Goal: Check status: Check status

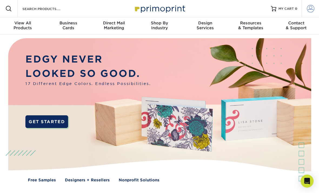
click at [312, 9] on span at bounding box center [311, 9] width 8 height 8
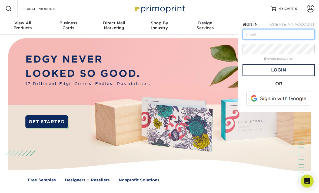
click at [271, 34] on input "text" at bounding box center [278, 34] width 72 height 10
click at [286, 96] on span at bounding box center [278, 98] width 69 height 14
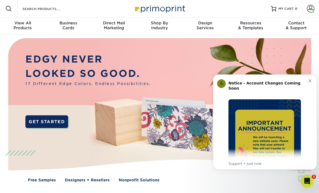
scroll to position [0, 0]
click at [311, 81] on button "Dismiss notification" at bounding box center [310, 80] width 4 height 4
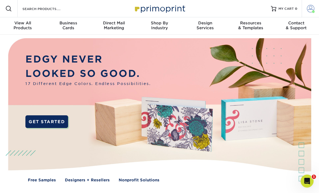
click at [310, 10] on span at bounding box center [311, 9] width 8 height 8
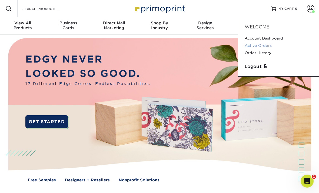
click at [265, 47] on link "Active Orders" at bounding box center [278, 45] width 68 height 7
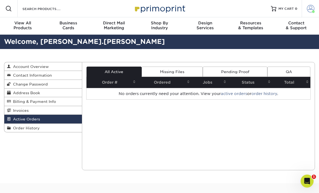
click at [312, 8] on span at bounding box center [311, 9] width 8 height 8
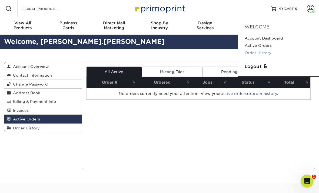
click at [265, 54] on link "Order History" at bounding box center [278, 52] width 68 height 7
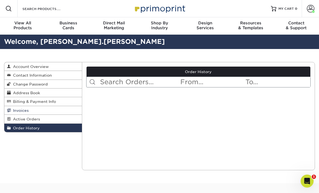
click at [22, 109] on span "Invoices" at bounding box center [20, 110] width 18 height 4
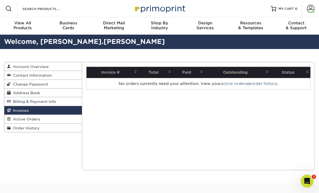
click at [34, 102] on span "Billing & Payment Info" at bounding box center [33, 101] width 45 height 4
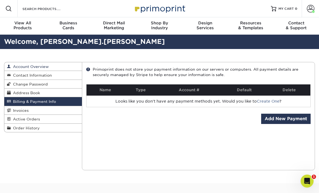
click at [34, 67] on span "Account Overview" at bounding box center [30, 66] width 38 height 4
